Goal: Task Accomplishment & Management: Manage account settings

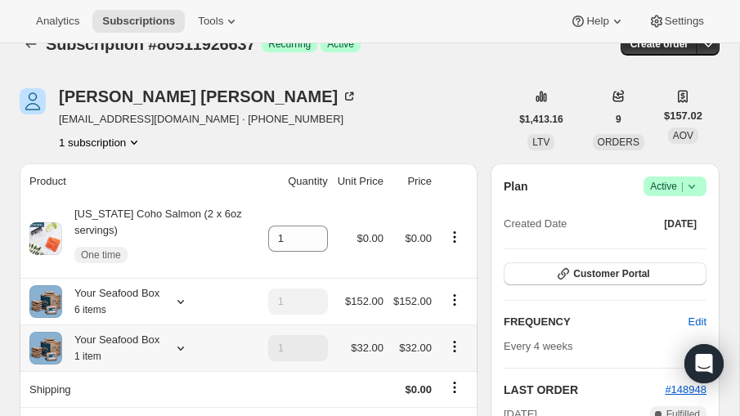
scroll to position [16, 0]
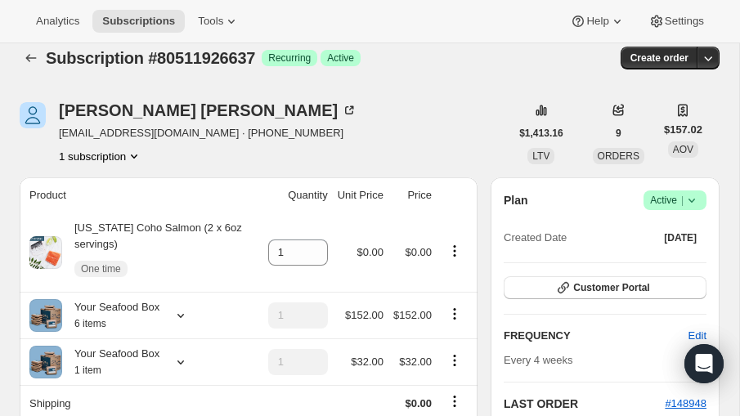
click at [694, 196] on icon at bounding box center [692, 200] width 16 height 16
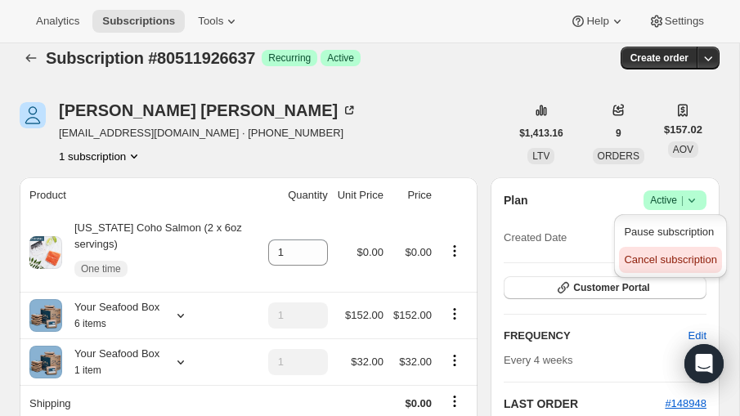
scroll to position [13, 0]
click at [678, 252] on span "Cancel subscription" at bounding box center [670, 260] width 92 height 16
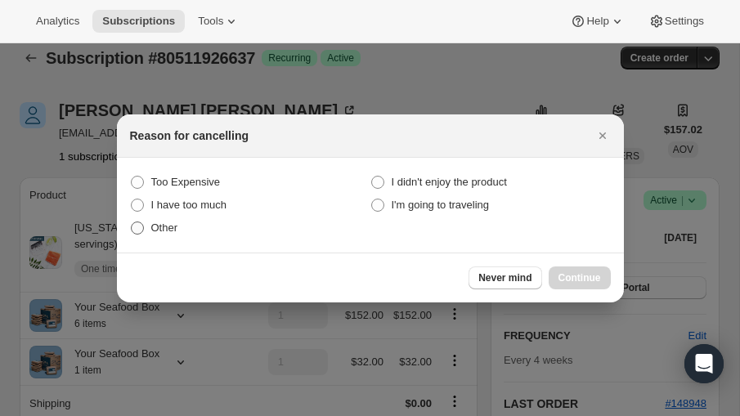
click at [138, 227] on span ":rbp:" at bounding box center [137, 228] width 13 height 13
click at [132, 222] on input "Other" at bounding box center [131, 222] width 1 height 1
radio input "true"
click at [599, 278] on span "Continue" at bounding box center [580, 278] width 43 height 13
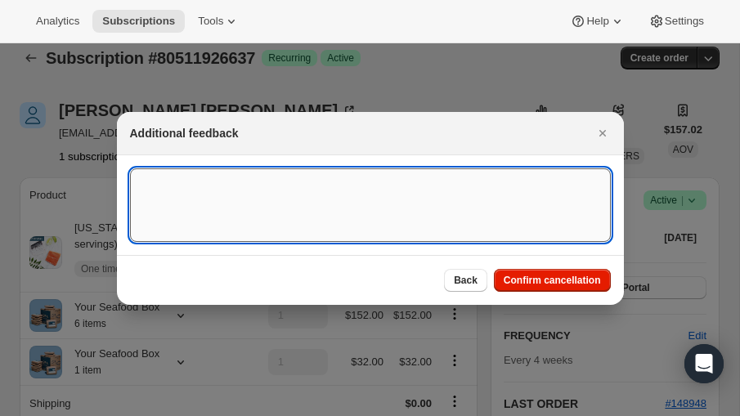
click at [267, 199] on textarea ":rbp:" at bounding box center [370, 205] width 481 height 74
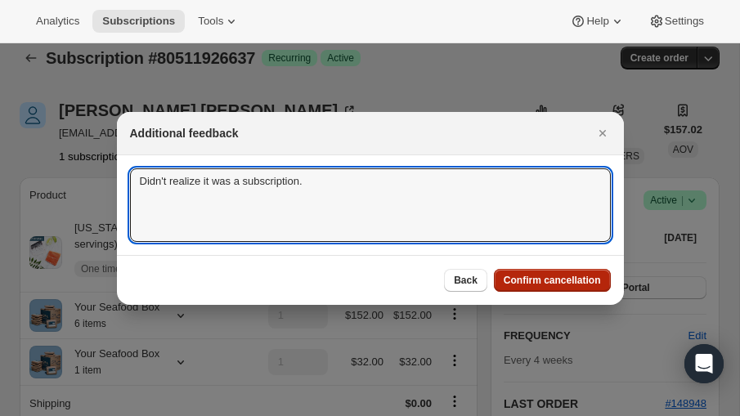
type textarea "Didn't realize it was a subscription."
click at [554, 275] on span "Confirm cancellation" at bounding box center [552, 280] width 97 height 13
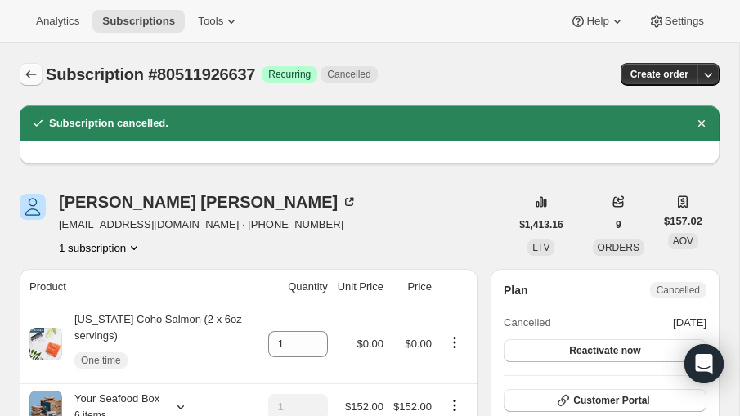
click at [26, 79] on icon "Subscriptions" at bounding box center [31, 74] width 16 height 16
